Goal: Navigation & Orientation: Find specific page/section

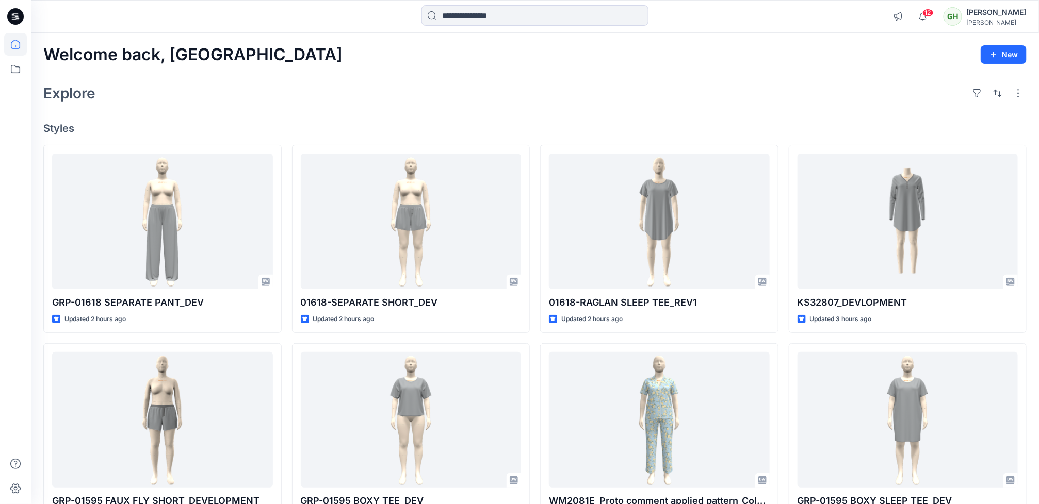
click at [676, 85] on div "Explore" at bounding box center [534, 93] width 983 height 25
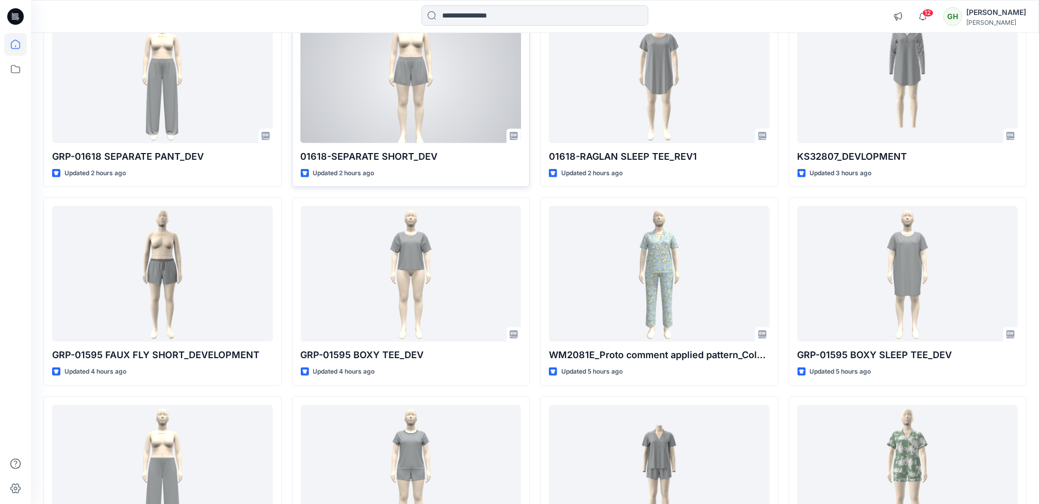
scroll to position [155, 0]
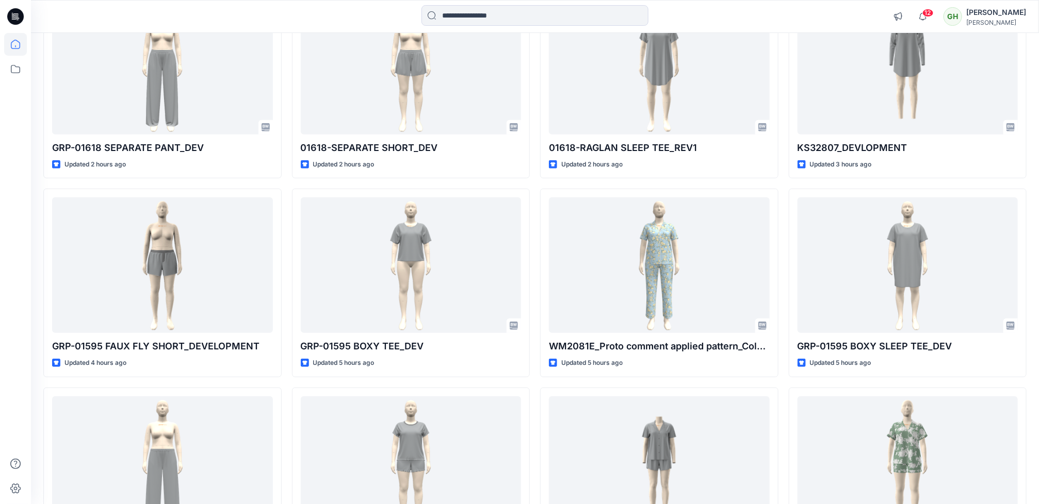
click at [5, 147] on div at bounding box center [15, 268] width 23 height 471
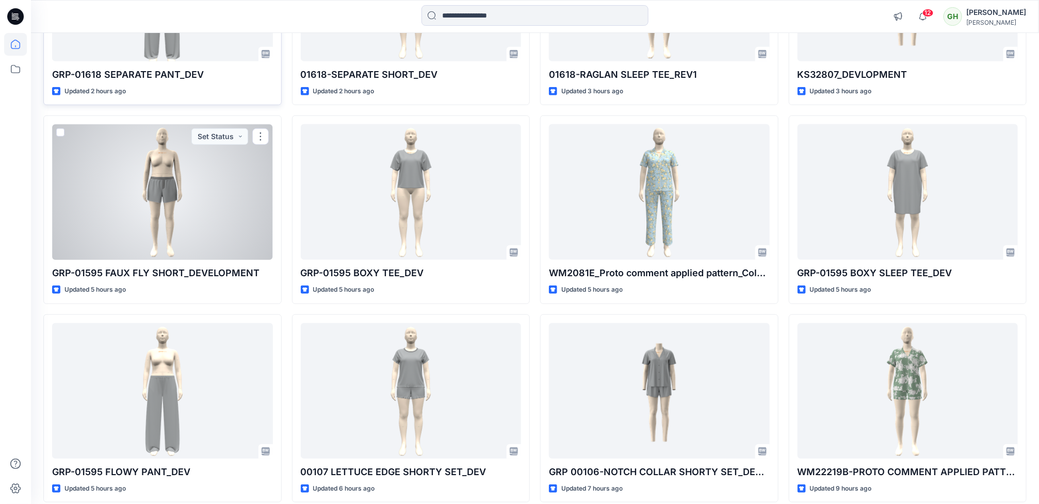
scroll to position [232, 0]
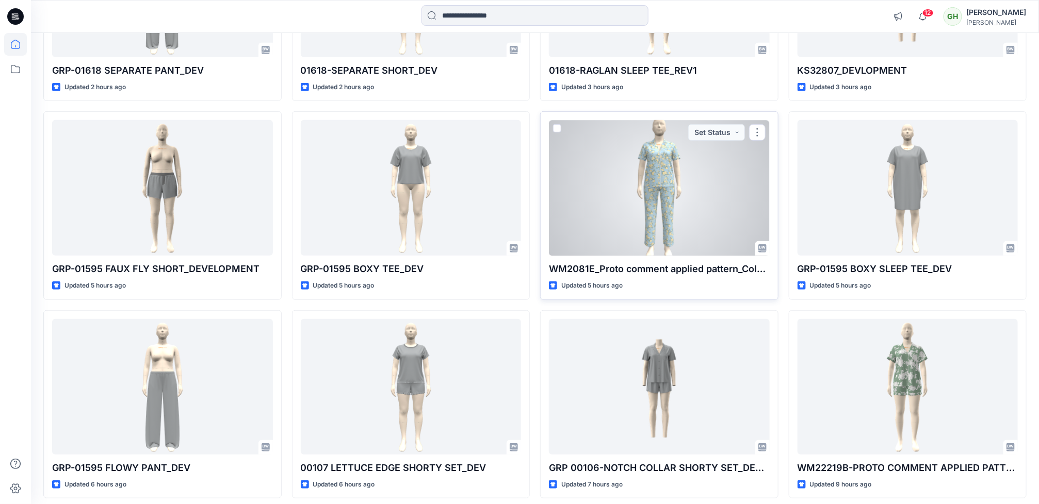
click at [633, 224] on div at bounding box center [659, 188] width 221 height 136
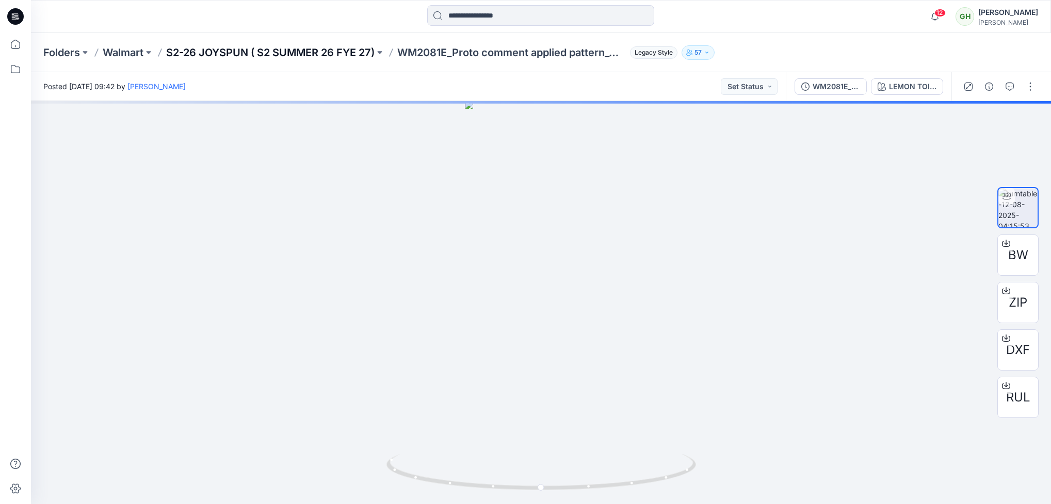
click at [294, 51] on p "S2-26 JOYSPUN ( S2 SUMMER 26 FYE 27)" at bounding box center [270, 52] width 208 height 14
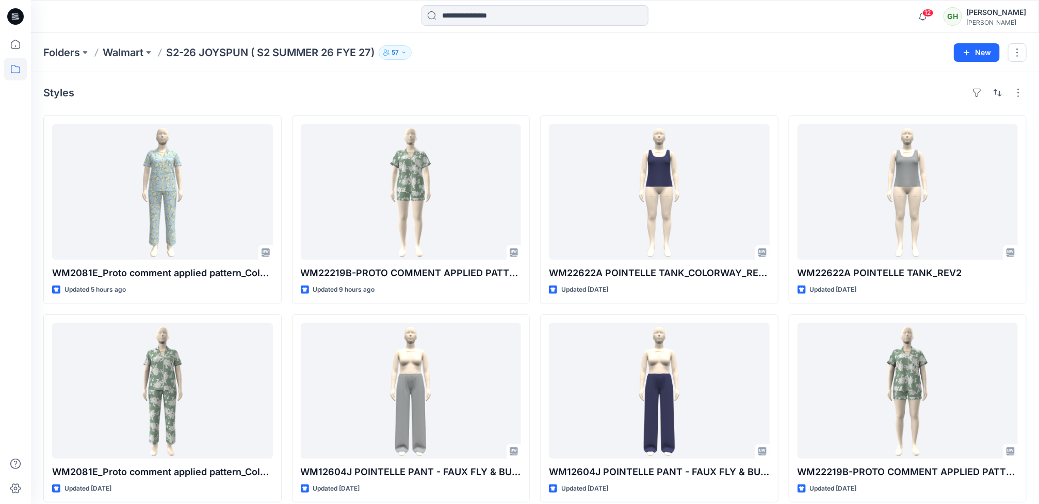
click at [13, 21] on icon at bounding box center [15, 16] width 17 height 17
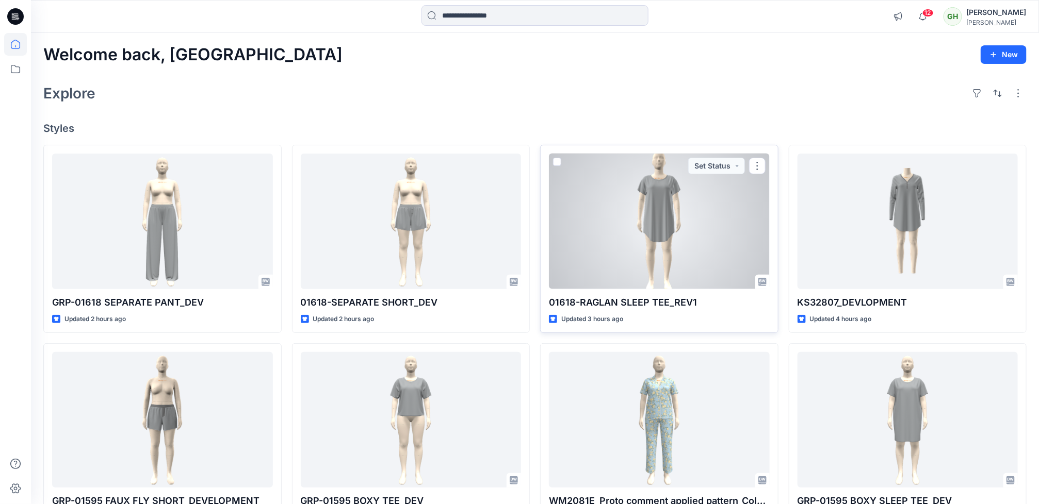
click at [559, 237] on div at bounding box center [659, 222] width 221 height 136
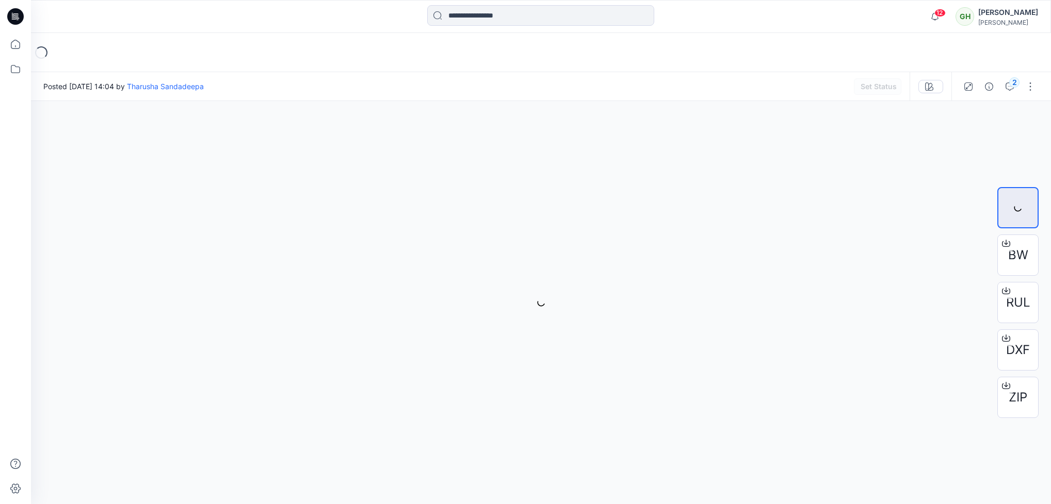
click at [0, 397] on html "12 Notifications Tharusha Sandadeepa shared 01618-RAGLAN SLEEP TEE_REV1 in GRP …" at bounding box center [525, 252] width 1051 height 504
